Goal: Navigation & Orientation: Find specific page/section

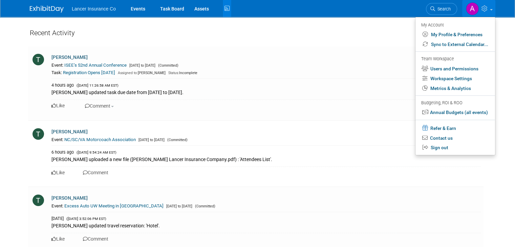
click at [496, 7] on link at bounding box center [479, 8] width 33 height 17
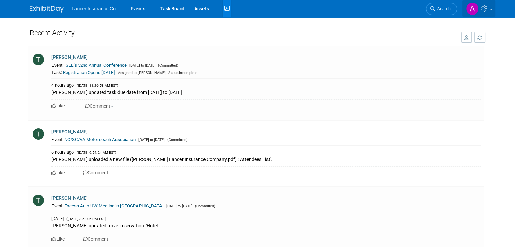
click at [496, 7] on link at bounding box center [479, 8] width 33 height 17
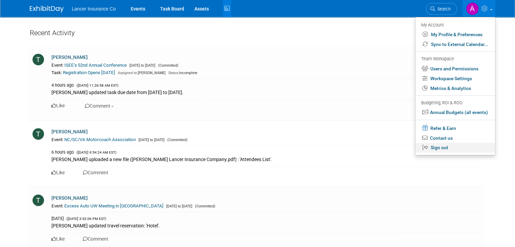
click at [442, 150] on link "Sign out" at bounding box center [456, 148] width 80 height 10
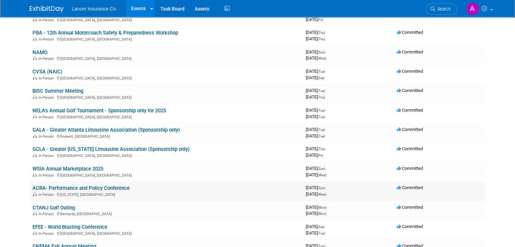
scroll to position [68, 0]
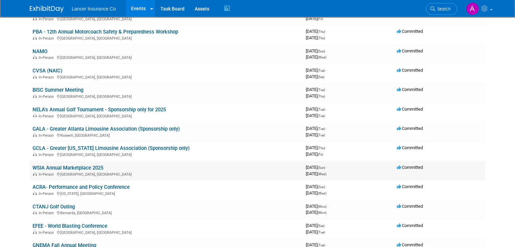
click at [80, 166] on link "WSIA Annual Marketplace 2025" at bounding box center [68, 168] width 71 height 6
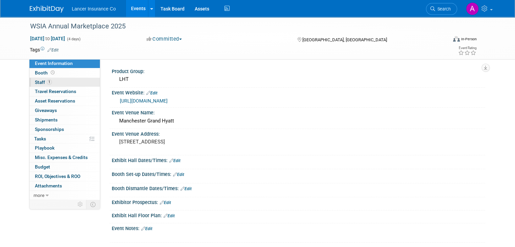
click at [35, 81] on span "Staff 1" at bounding box center [43, 82] width 17 height 5
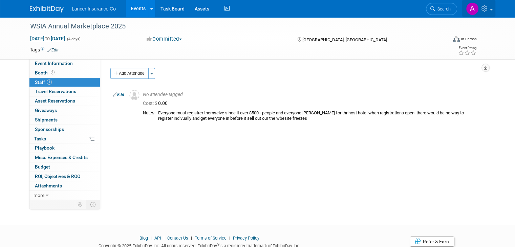
click at [493, 9] on span at bounding box center [491, 9] width 3 height 1
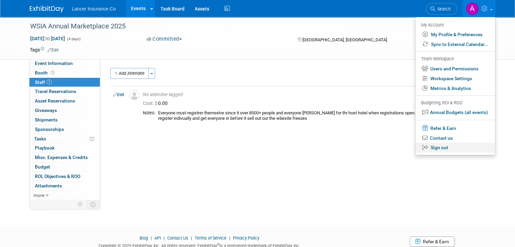
click at [446, 148] on link "Sign out" at bounding box center [456, 148] width 80 height 10
